Goal: Navigation & Orientation: Find specific page/section

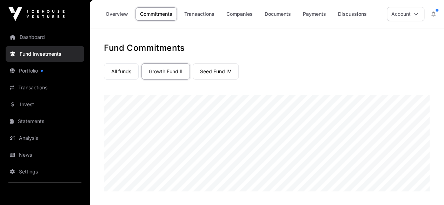
click at [28, 37] on link "Dashboard" at bounding box center [45, 36] width 79 height 15
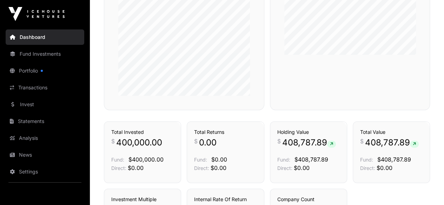
scroll to position [285, 0]
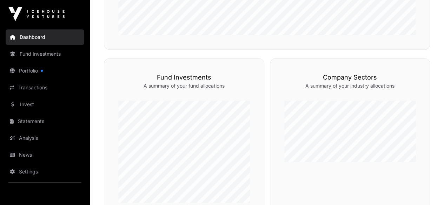
click at [26, 88] on link "Transactions" at bounding box center [45, 87] width 79 height 15
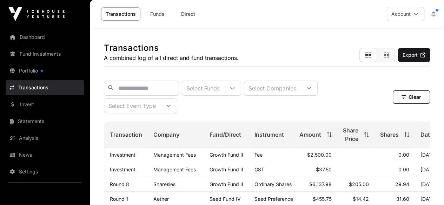
click at [26, 121] on link "Statements" at bounding box center [45, 121] width 79 height 15
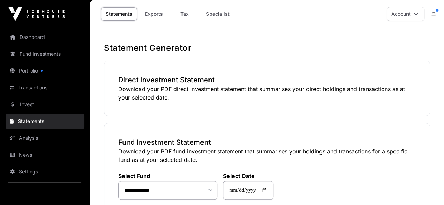
click at [25, 133] on link "Analysis" at bounding box center [45, 137] width 79 height 15
